Goal: Use online tool/utility: Utilize a website feature to perform a specific function

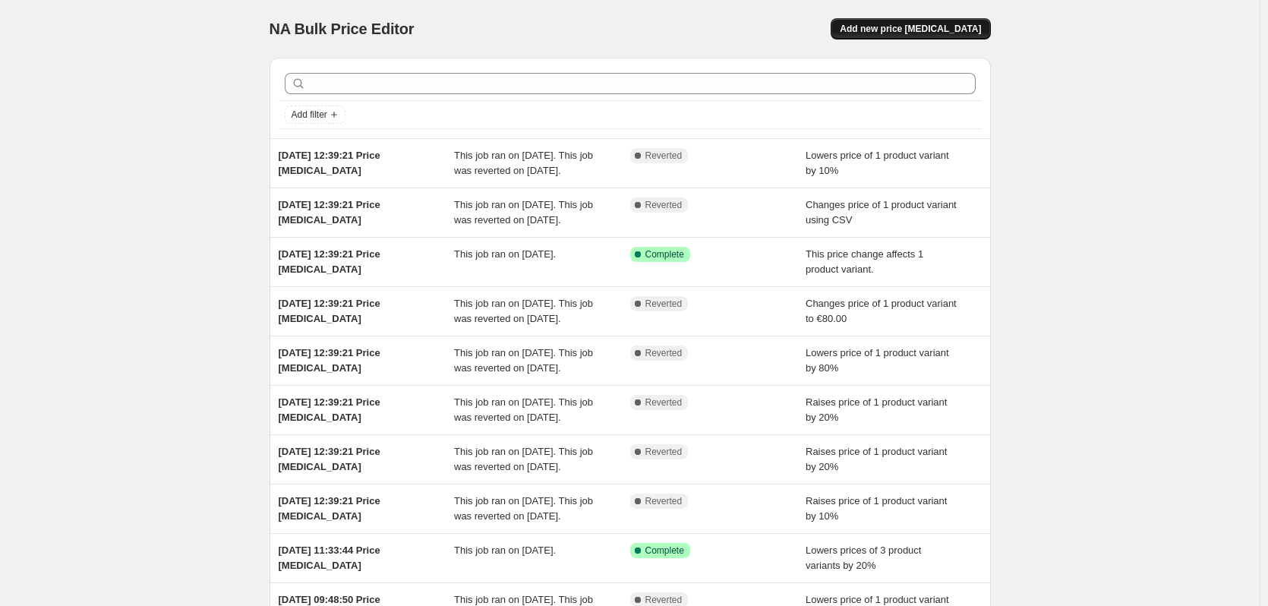
click at [936, 30] on span "Add new price [MEDICAL_DATA]" at bounding box center [910, 29] width 141 height 12
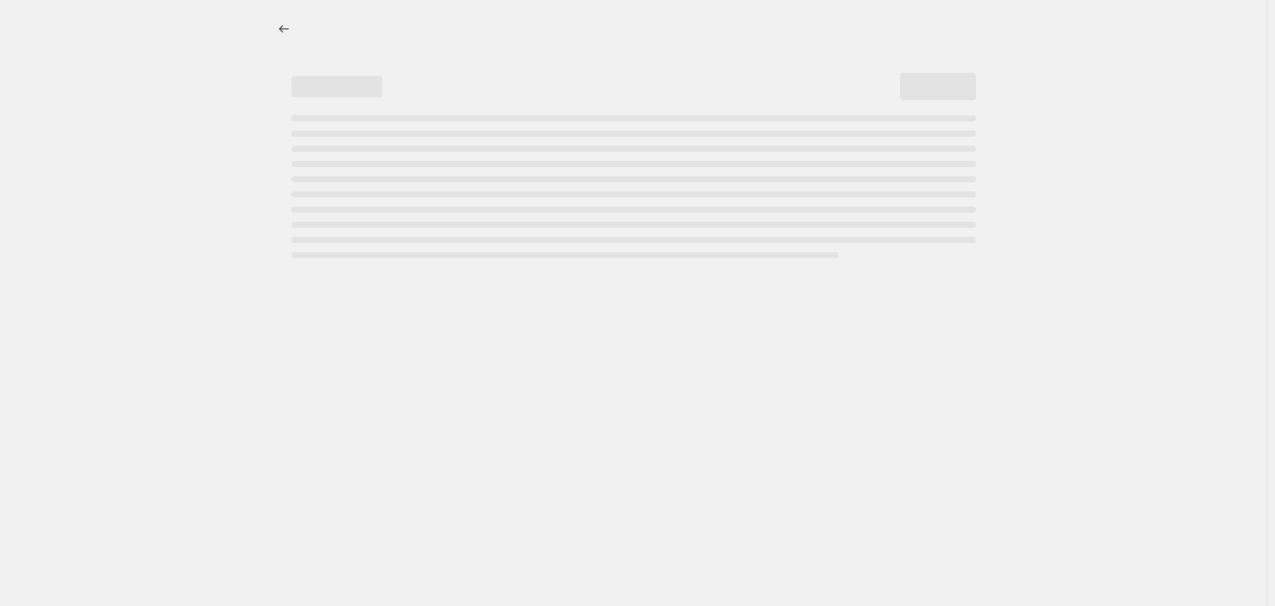
select select "percentage"
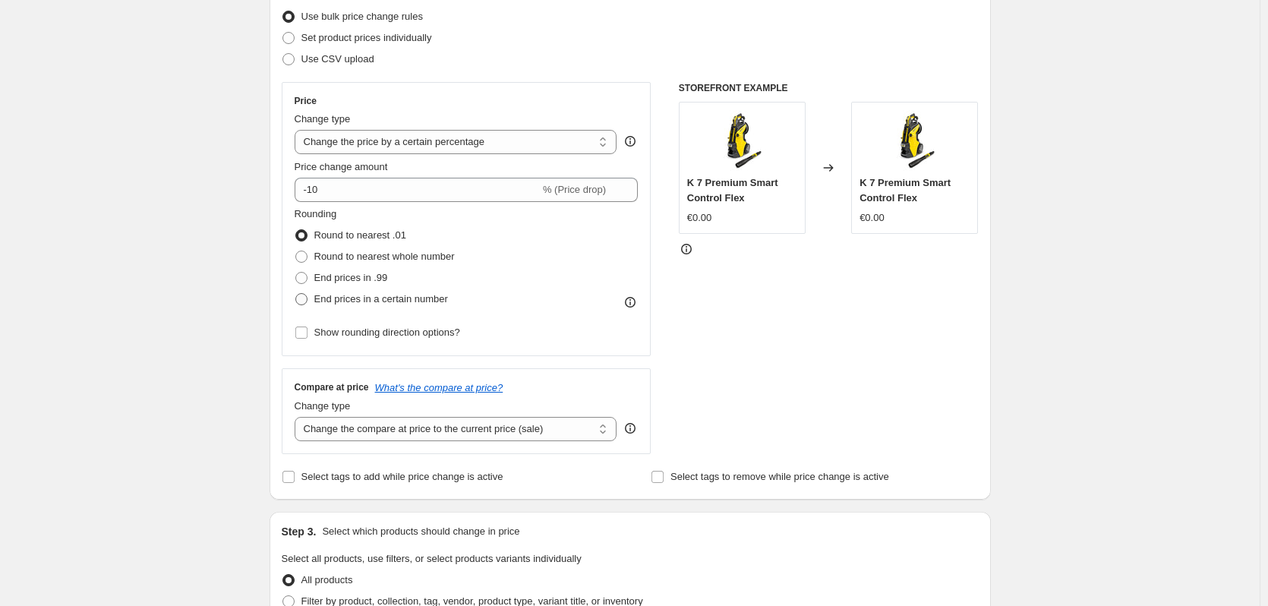
scroll to position [228, 0]
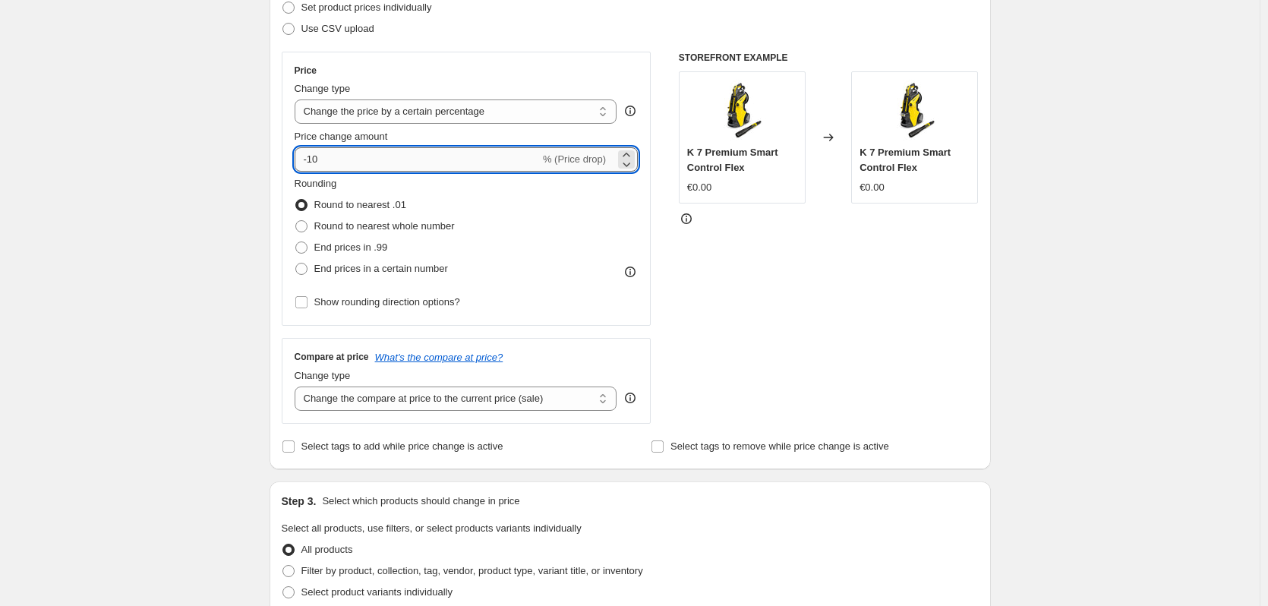
click at [414, 156] on input "-10" at bounding box center [417, 159] width 245 height 24
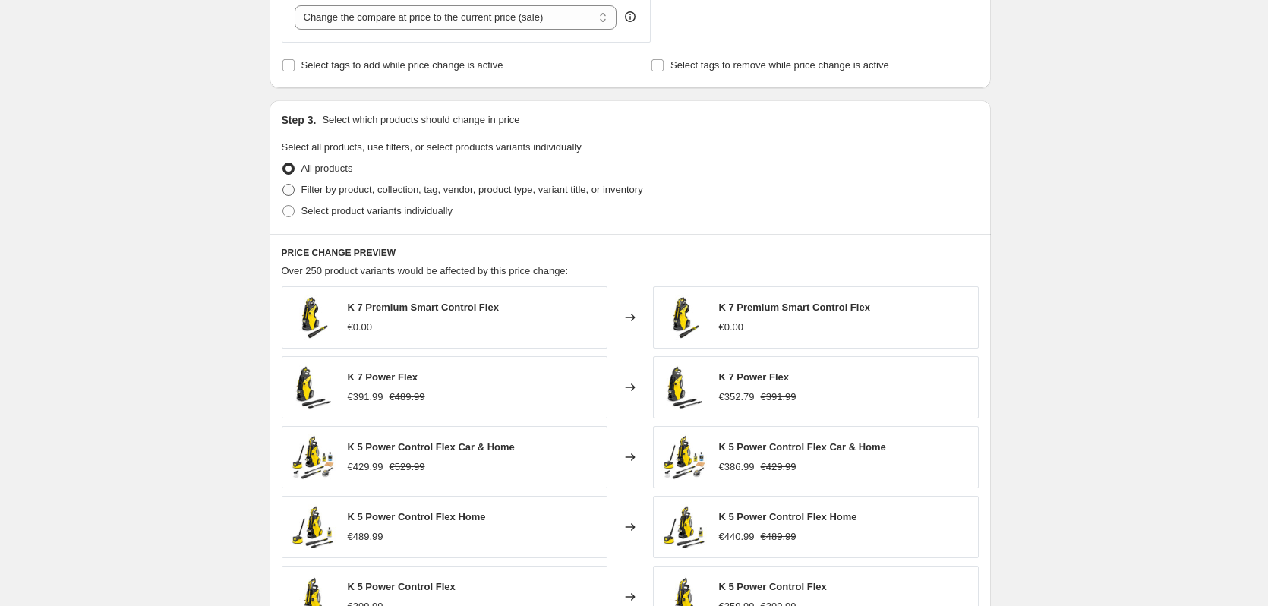
scroll to position [607, 0]
type input "-67"
click at [339, 190] on span "Filter by product, collection, tag, vendor, product type, variant title, or inv…" at bounding box center [472, 190] width 342 height 11
click at [283, 186] on input "Filter by product, collection, tag, vendor, product type, variant title, or inv…" at bounding box center [282, 185] width 1 height 1
radio input "true"
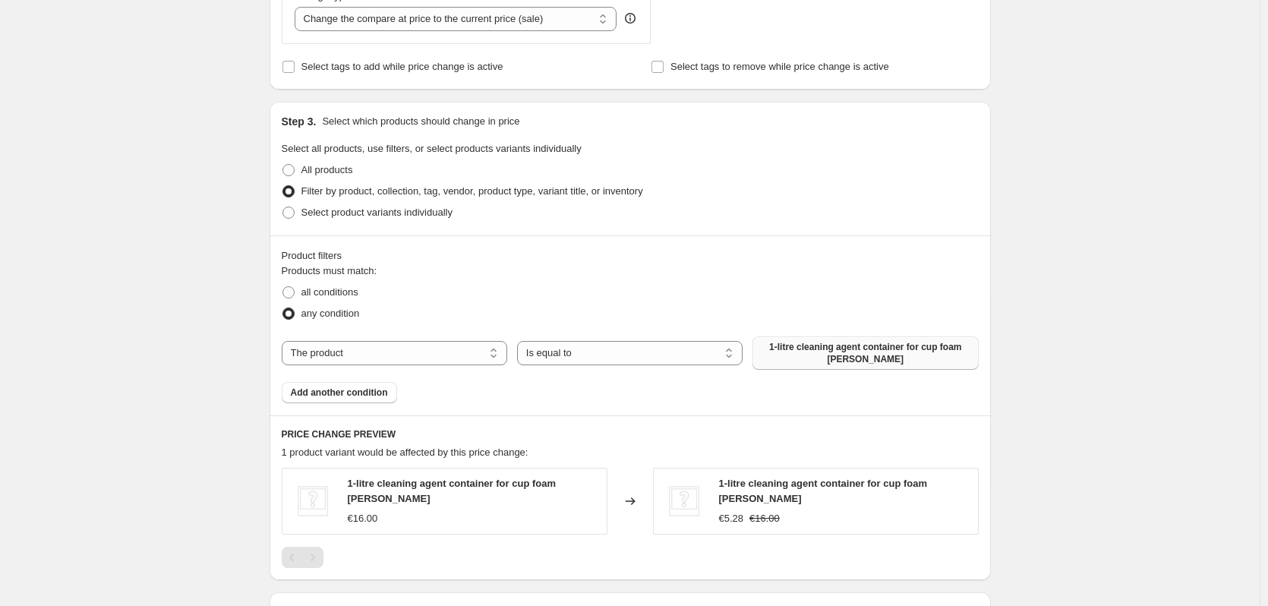
click at [862, 347] on span "1-litre cleaning agent container for cup foam [PERSON_NAME]" at bounding box center [864, 353] width 207 height 24
click at [349, 399] on button "Add another condition" at bounding box center [339, 392] width 115 height 21
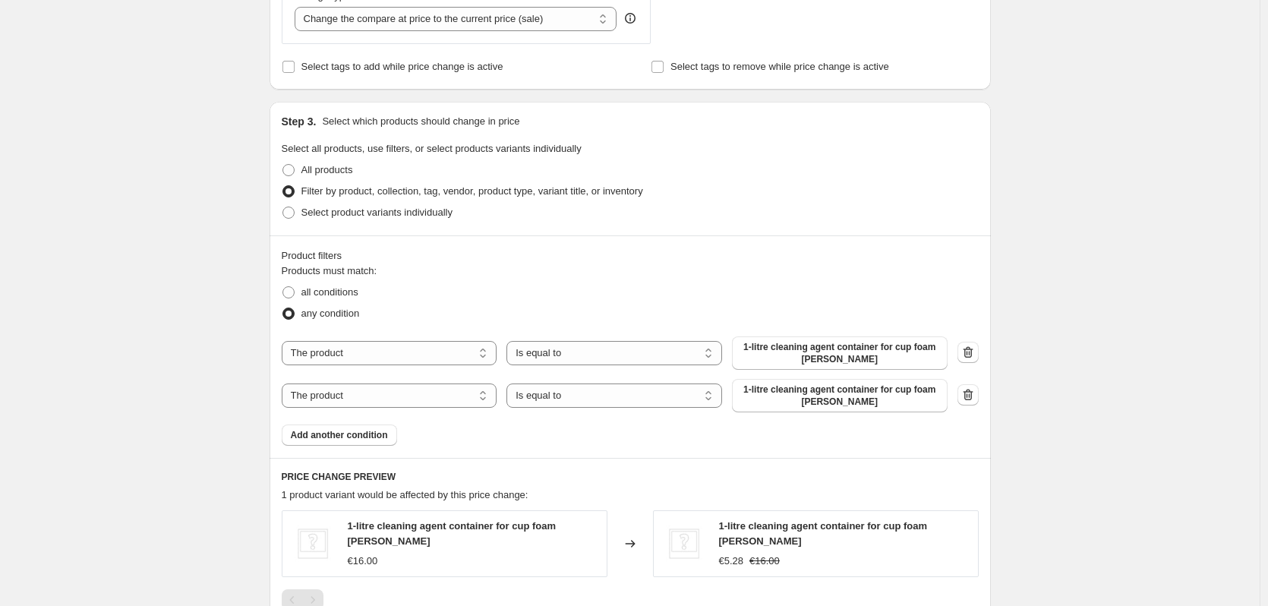
click at [841, 402] on span "1-litre cleaning agent container for cup foam [PERSON_NAME]" at bounding box center [839, 395] width 197 height 24
click at [319, 430] on span "Add another condition" at bounding box center [339, 435] width 97 height 12
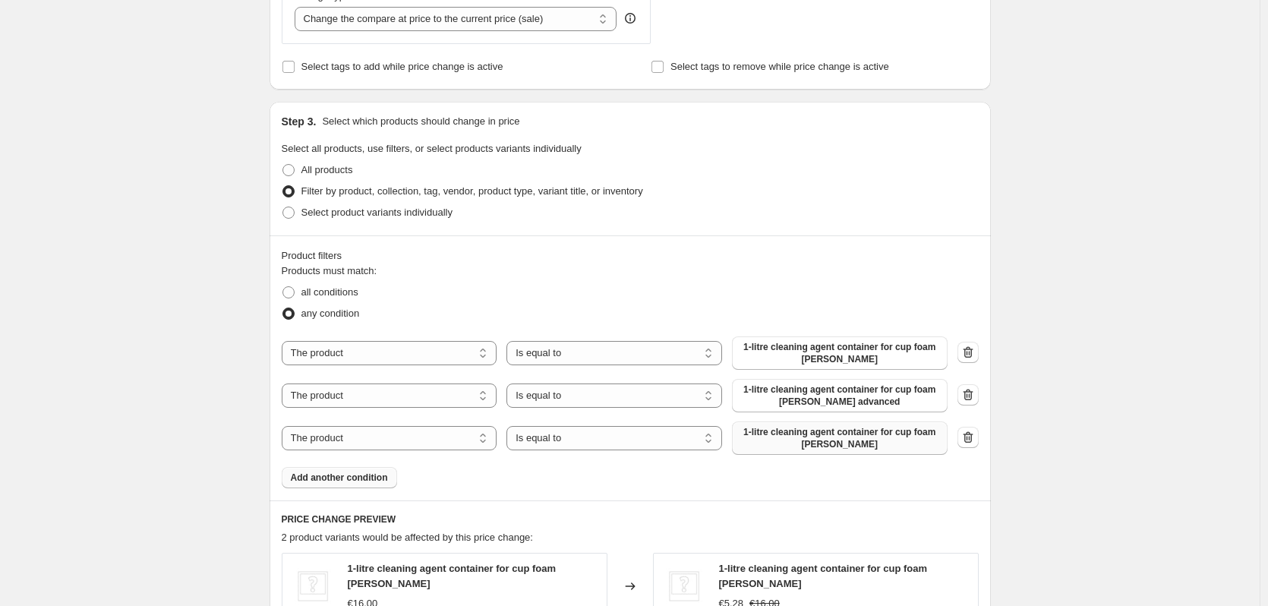
click at [872, 440] on span "1-litre cleaning agent container for cup foam [PERSON_NAME]" at bounding box center [839, 438] width 197 height 24
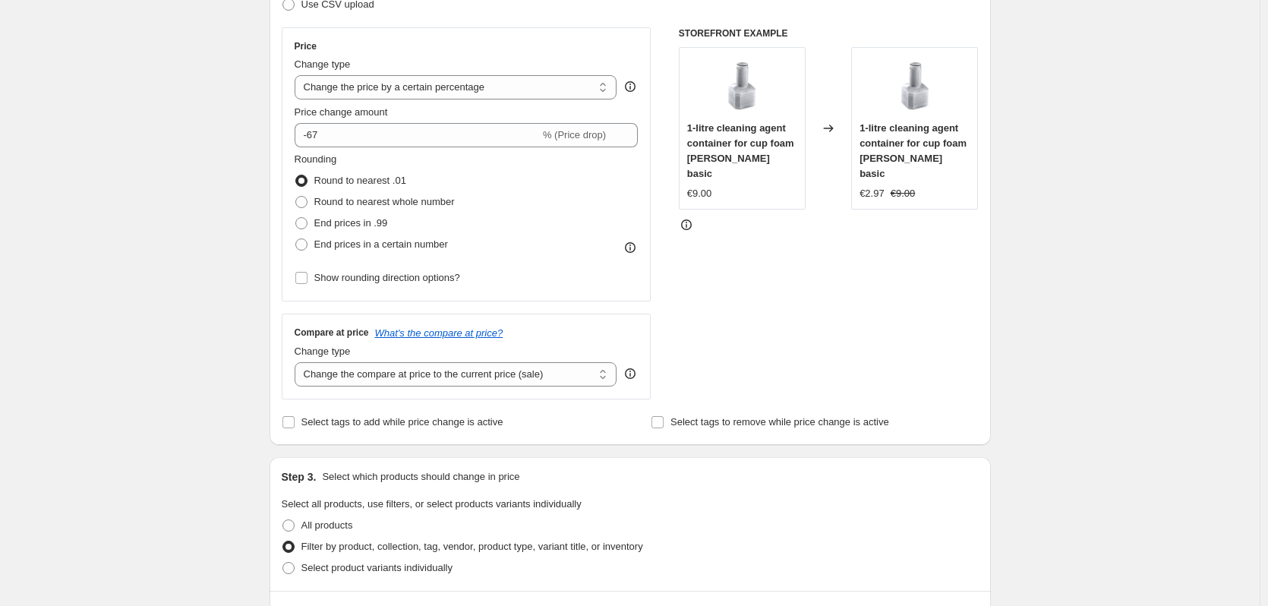
scroll to position [0, 0]
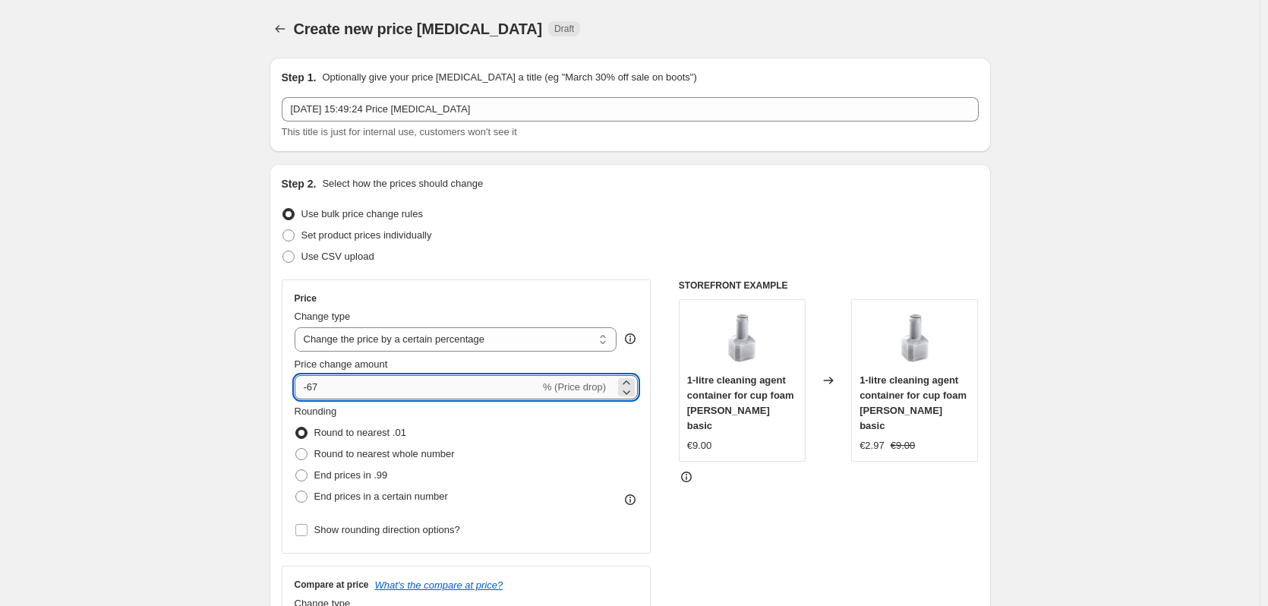
click at [351, 386] on input "-67" at bounding box center [417, 387] width 245 height 24
type input "-64"
